Goal: Check status: Check status

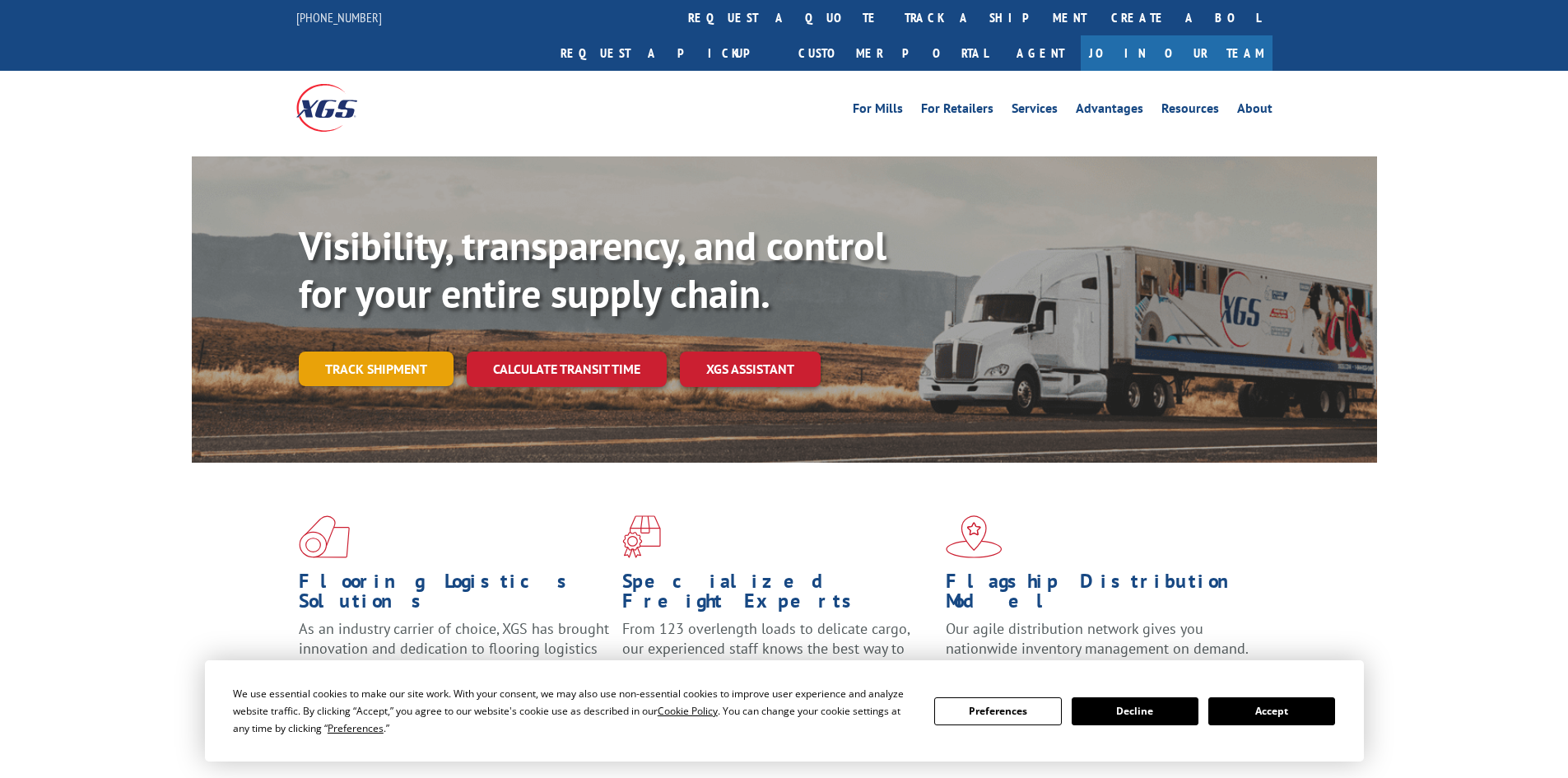
click at [359, 351] on link "Track shipment" at bounding box center [376, 369] width 154 height 35
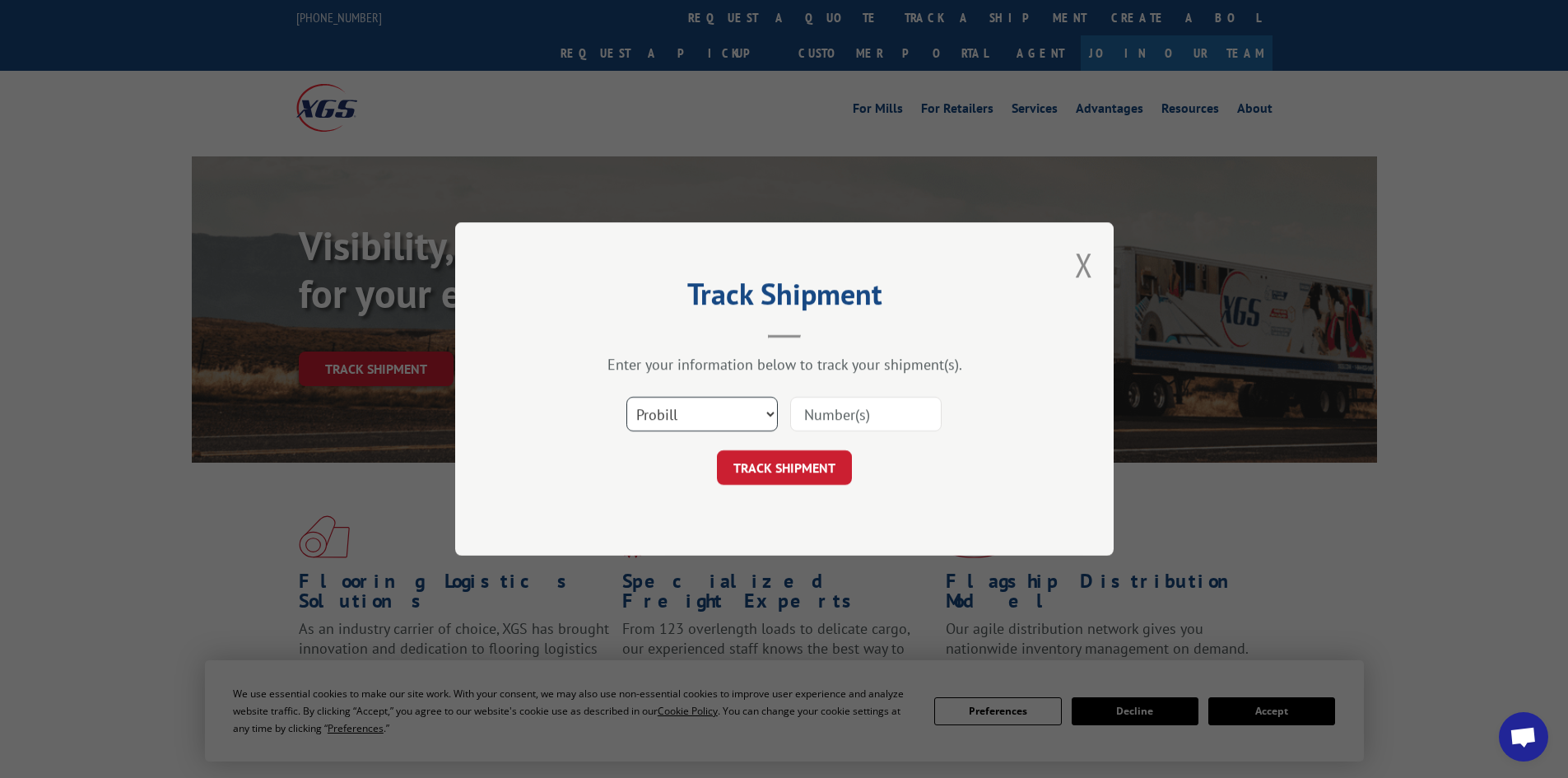
click at [671, 422] on select "Select category... Probill BOL PO" at bounding box center [702, 415] width 152 height 35
select select "po"
click at [626, 397] on select "Select category... Probill BOL PO" at bounding box center [702, 415] width 152 height 35
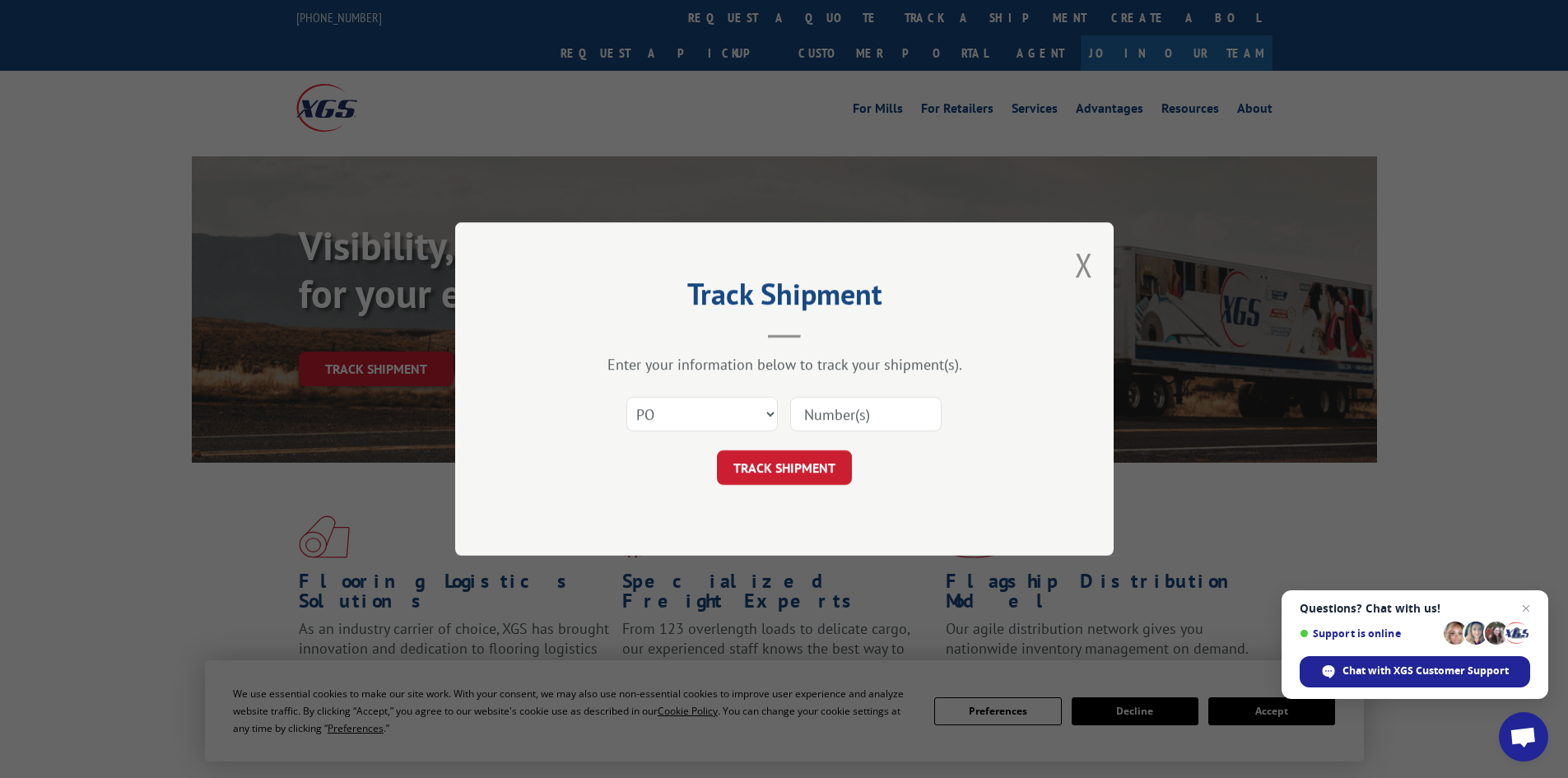
paste input "12528114"
type input "12528114"
click at [808, 458] on button "TRACK SHIPMENT" at bounding box center [785, 467] width 135 height 35
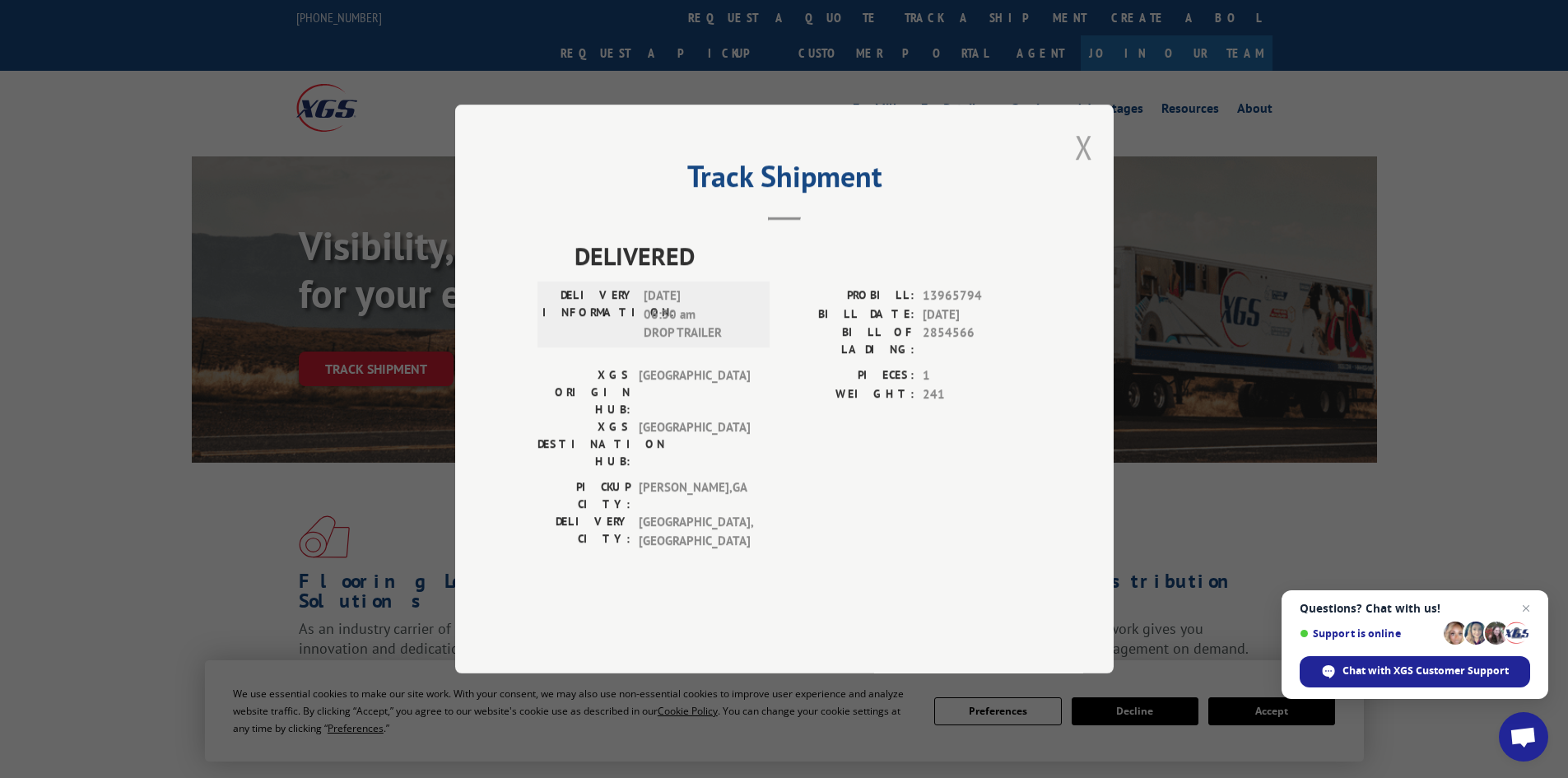
click at [1085, 169] on button "Close modal" at bounding box center [1084, 147] width 18 height 43
